Goal: Transaction & Acquisition: Purchase product/service

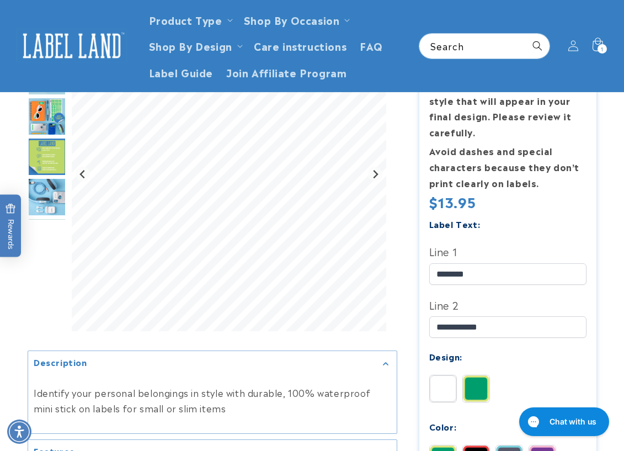
scroll to position [55, 0]
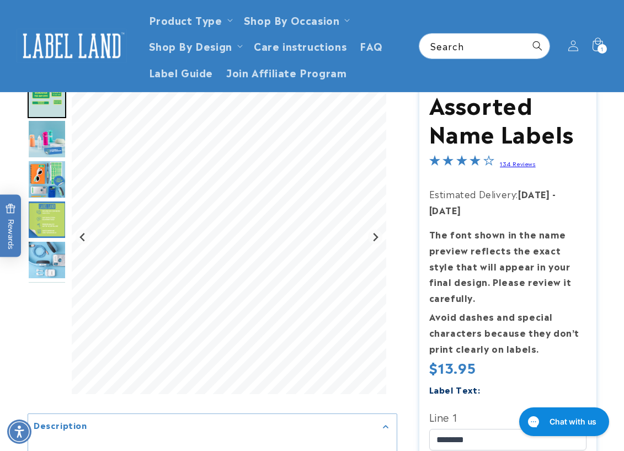
click at [67, 45] on img at bounding box center [72, 46] width 110 height 34
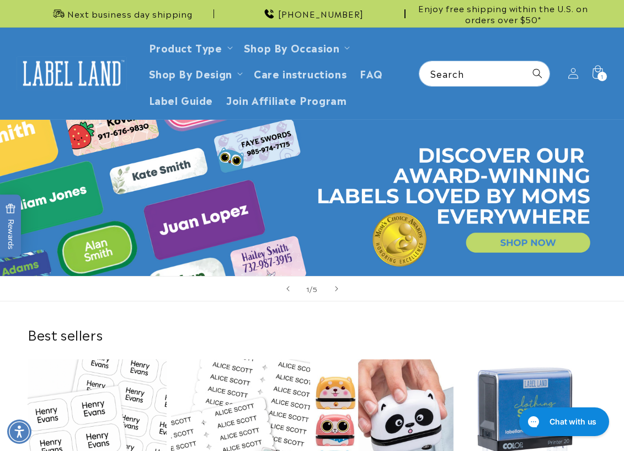
click at [36, 310] on div "Best sellers Stick N' Wear Stikins® Labels Best seller Stick N' Wear Stikins® L…" at bounding box center [312, 447] width 624 height 292
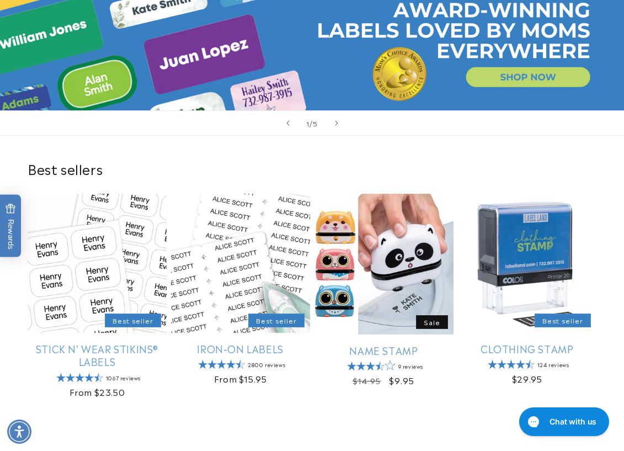
scroll to position [276, 0]
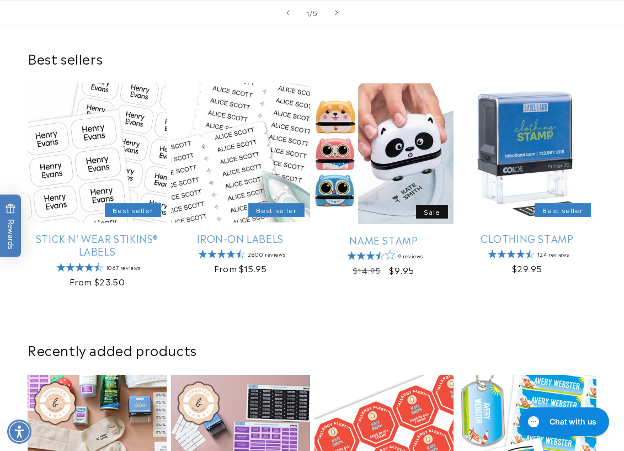
click at [28, 310] on div "Best sellers Stick N' Wear Stikins® Labels Best seller Stick N' Wear Stikins® L…" at bounding box center [312, 171] width 624 height 292
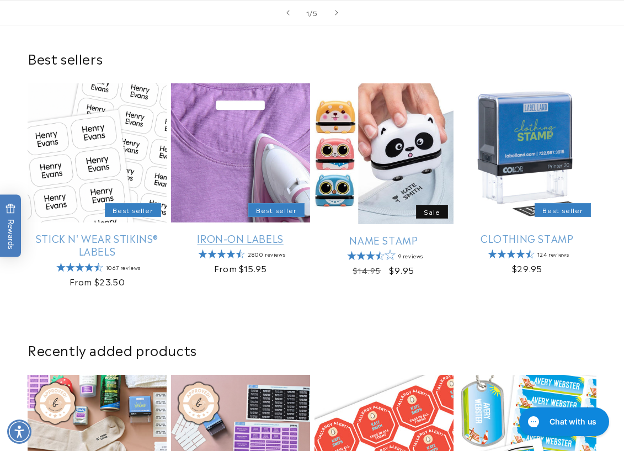
click at [273, 232] on link "Iron-On Labels" at bounding box center [240, 238] width 139 height 13
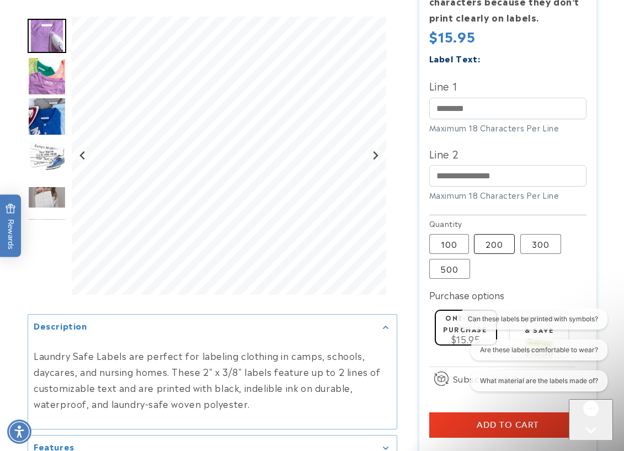
click at [505, 247] on label "200 Variant sold out or unavailable" at bounding box center [494, 244] width 41 height 20
click at [464, 109] on input "Line 1" at bounding box center [509, 109] width 158 height 22
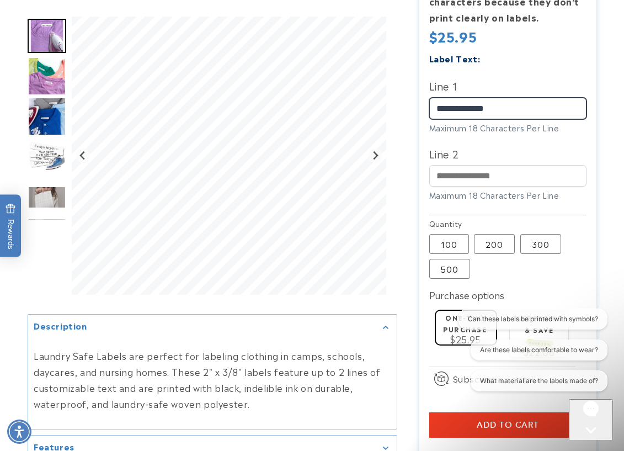
type input "**********"
click at [615, 153] on div at bounding box center [312, 143] width 624 height 791
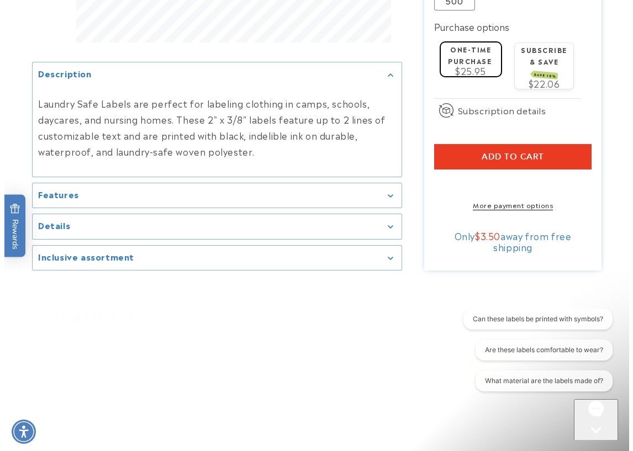
scroll to position [663, 0]
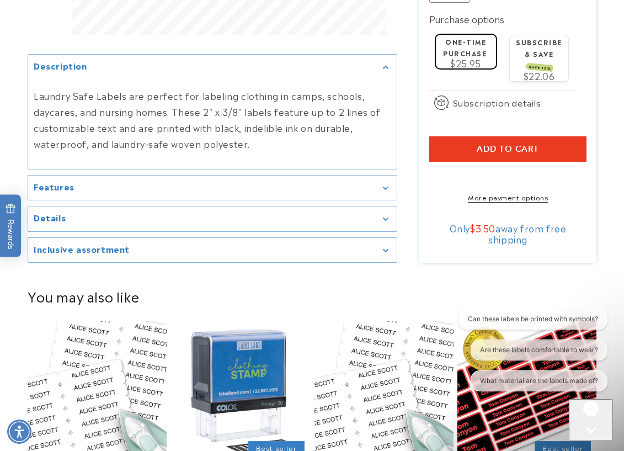
click at [478, 142] on button "Add to cart" at bounding box center [509, 148] width 158 height 25
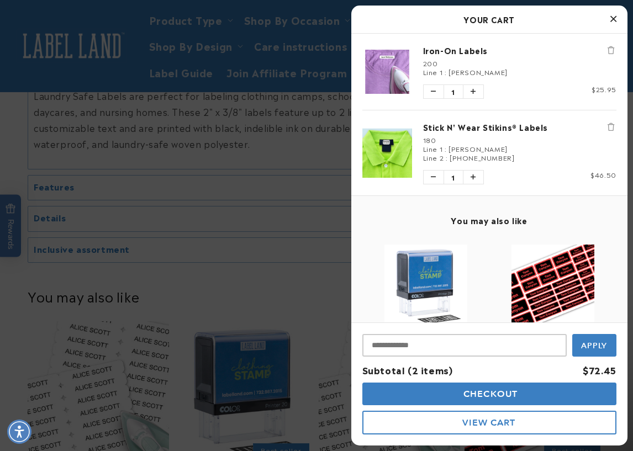
drag, startPoint x: 596, startPoint y: 422, endPoint x: 27, endPoint y: 24, distance: 694.5
drag, startPoint x: 510, startPoint y: 73, endPoint x: 449, endPoint y: 75, distance: 60.8
click at [449, 75] on div "Line 1 : Javoi Robinson" at bounding box center [519, 71] width 193 height 9
copy span "Javoi Robinson"
